Goal: Find specific page/section: Find specific page/section

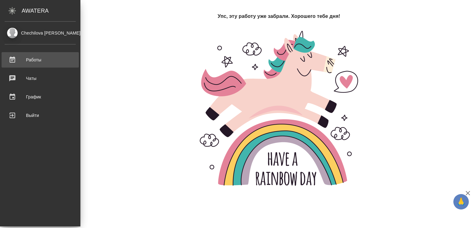
click at [33, 59] on div "Работы" at bounding box center [40, 59] width 71 height 9
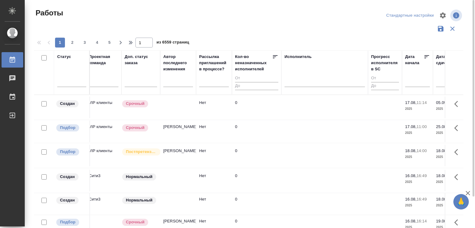
click at [474, 61] on tr "Статус Код Клиент Вид работ Вид услуги Языковая пара Подразделение Проектная ко…" at bounding box center [430, 72] width 1231 height 44
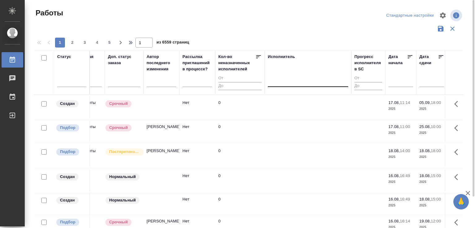
click at [302, 83] on div at bounding box center [308, 80] width 80 height 9
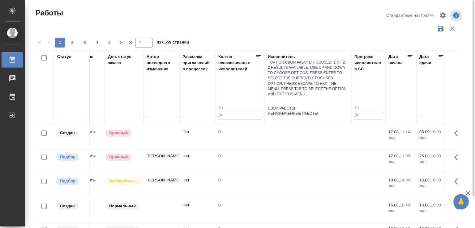
click at [285, 106] on div "Свои работы" at bounding box center [308, 108] width 80 height 5
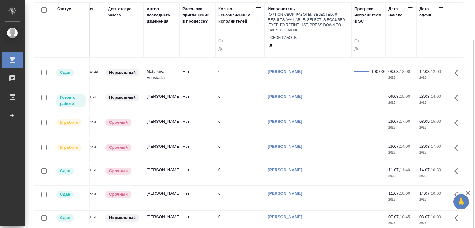
scroll to position [65, 236]
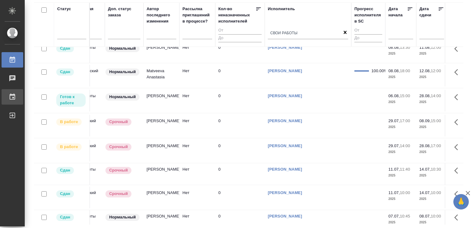
drag, startPoint x: 176, startPoint y: 93, endPoint x: 3, endPoint y: 91, distance: 173.3
click at [0, 95] on div ".cls-1 fill:#fff; AWATERA Chechilova [PERSON_NAME] 0 Чаты График Выйти Работы С…" at bounding box center [237, 114] width 475 height 228
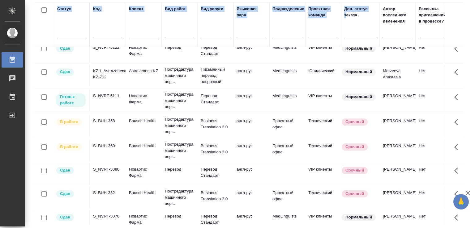
scroll to position [65, 0]
drag, startPoint x: 53, startPoint y: 30, endPoint x: 27, endPoint y: 27, distance: 26.5
click at [34, 27] on div "Статус Код Клиент Вид работ Вид услуги Языковая пара Подразделение Проектная ко…" at bounding box center [248, 113] width 429 height 222
click at [207, 118] on p "Business Translation 2.0" at bounding box center [216, 124] width 30 height 12
